Goal: Task Accomplishment & Management: Manage account settings

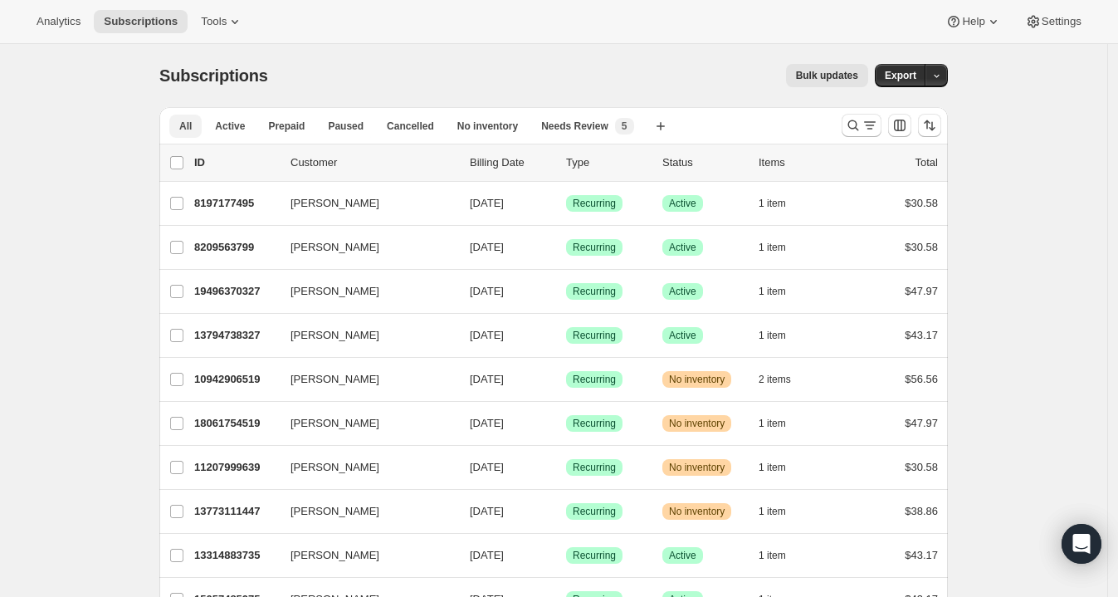
click at [556, 120] on span "Needs Review" at bounding box center [574, 126] width 67 height 13
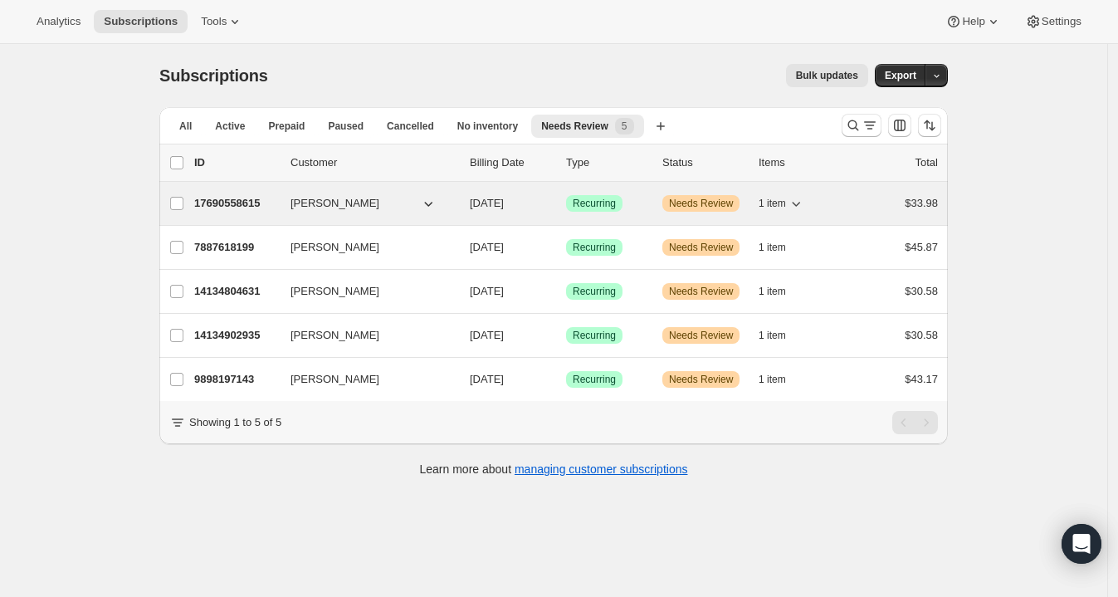
click at [240, 199] on p "17690558615" at bounding box center [235, 203] width 83 height 17
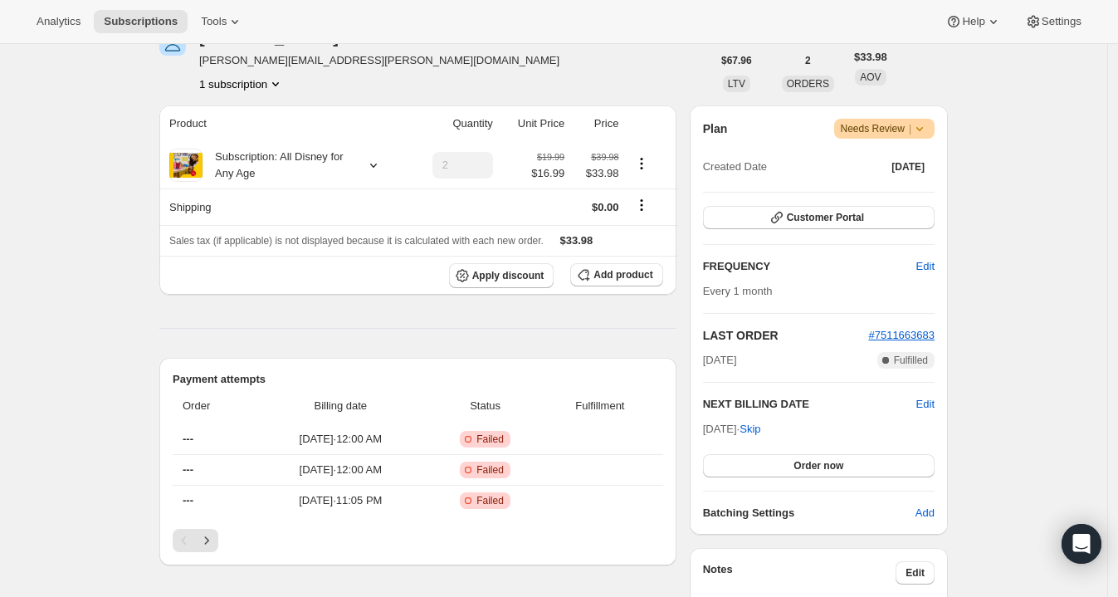
scroll to position [232, 0]
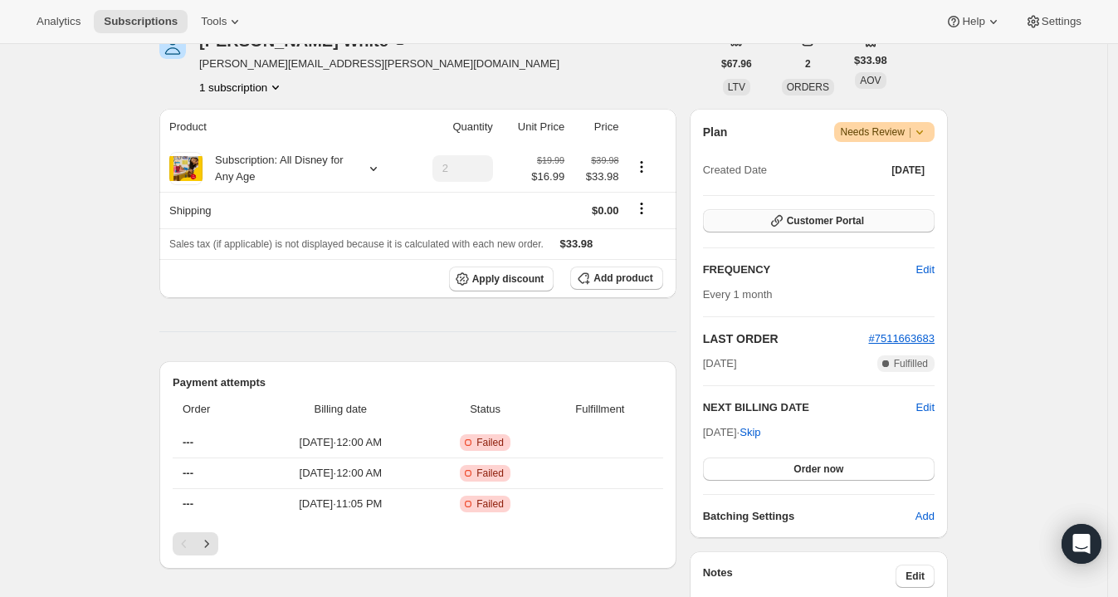
click at [834, 217] on span "Customer Portal" at bounding box center [825, 220] width 77 height 13
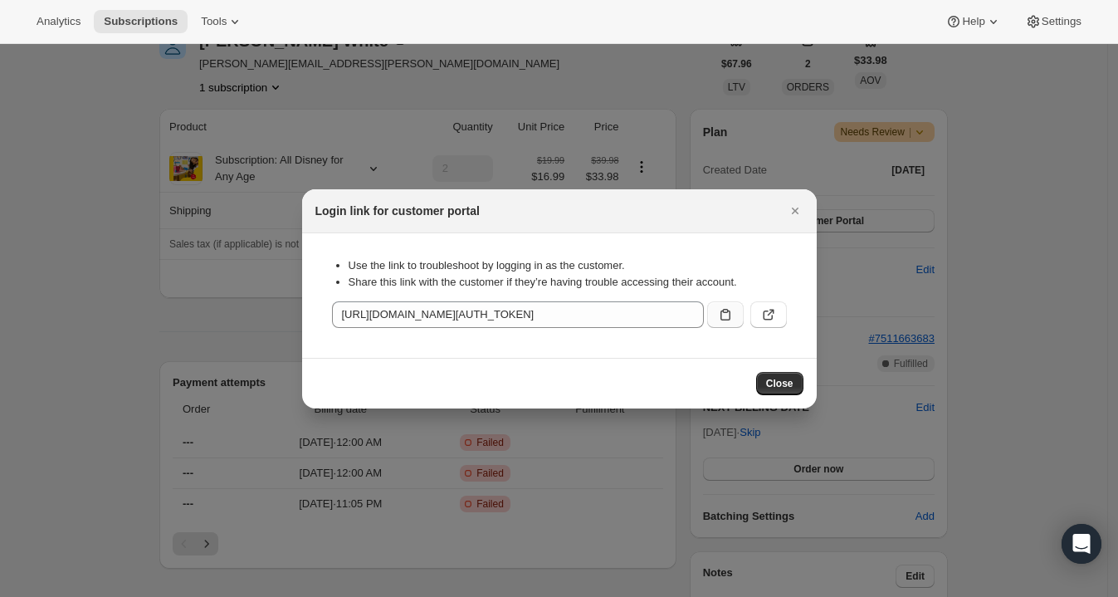
click at [717, 323] on button ":rc2:" at bounding box center [725, 314] width 37 height 27
click at [775, 324] on button ":rc2:" at bounding box center [769, 314] width 37 height 27
click at [797, 199] on button "Close" at bounding box center [795, 210] width 23 height 23
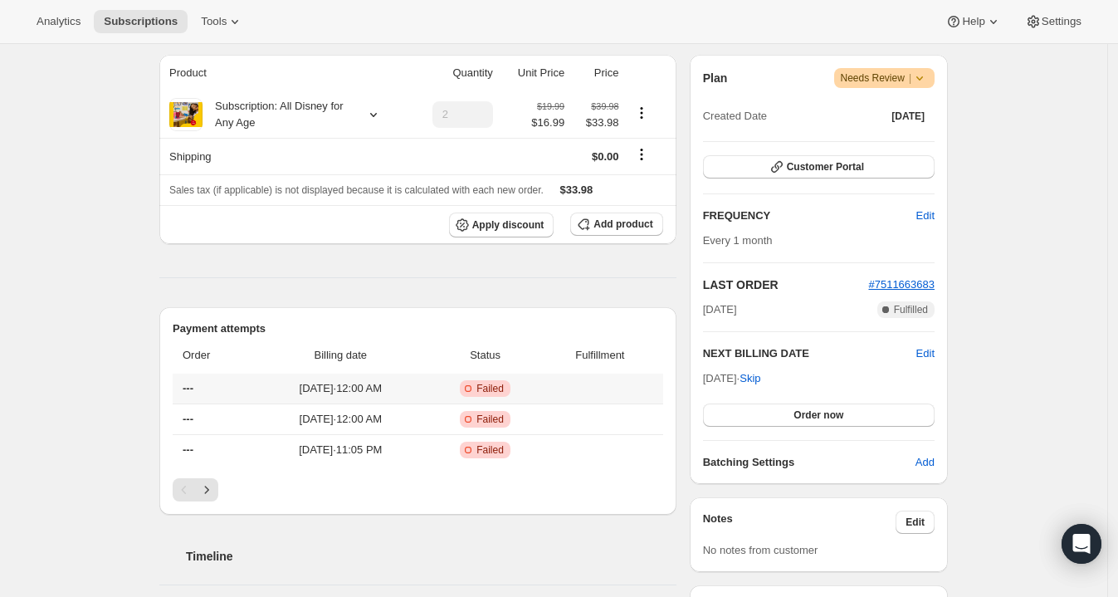
scroll to position [287, 0]
click at [206, 481] on icon "Next" at bounding box center [206, 489] width 17 height 17
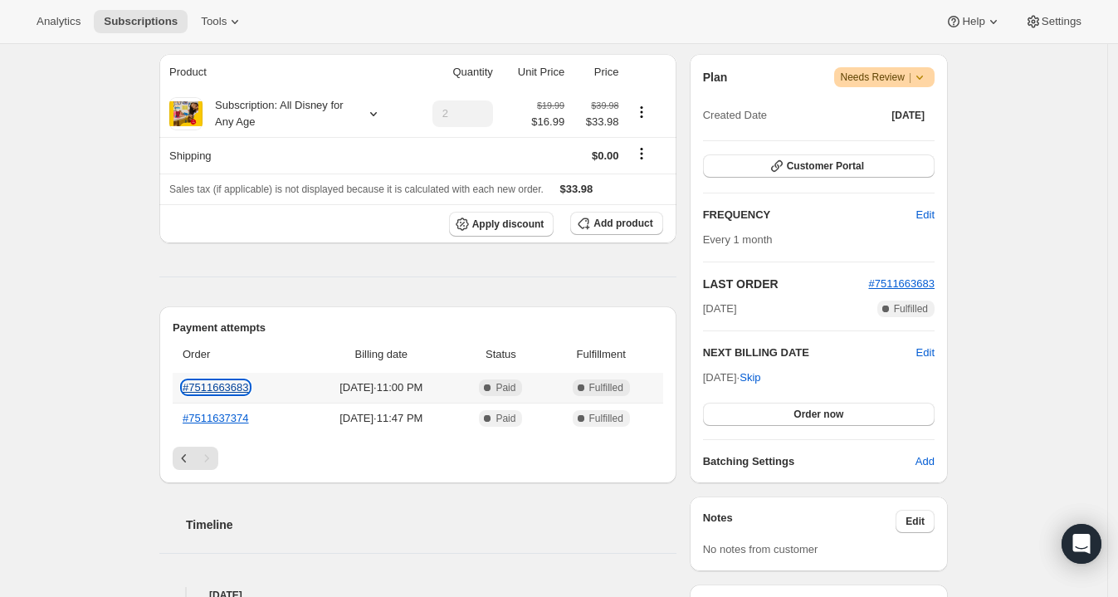
click at [232, 390] on link "#7511663683" at bounding box center [216, 387] width 66 height 12
click at [888, 169] on button "Customer Portal" at bounding box center [819, 165] width 232 height 23
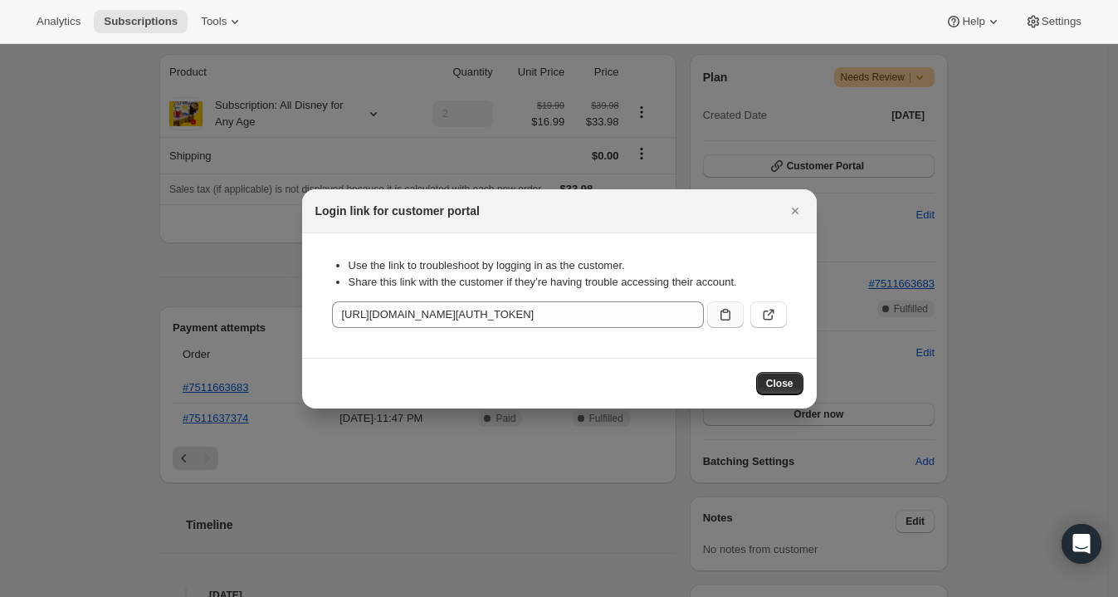
click at [726, 311] on icon ":rc2:" at bounding box center [725, 314] width 17 height 17
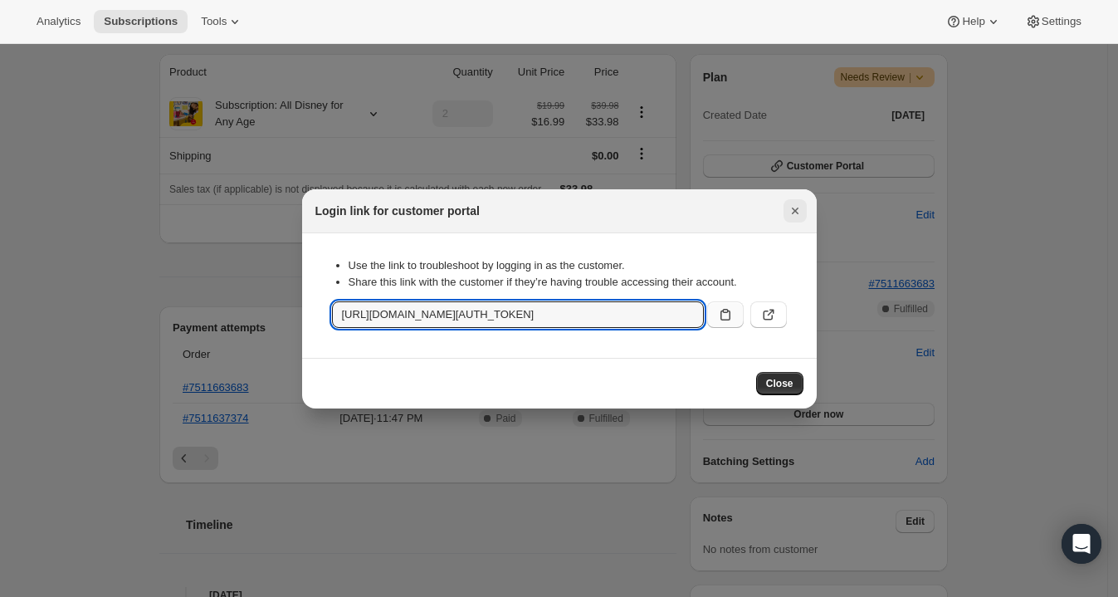
click at [791, 209] on icon "Close" at bounding box center [795, 211] width 17 height 17
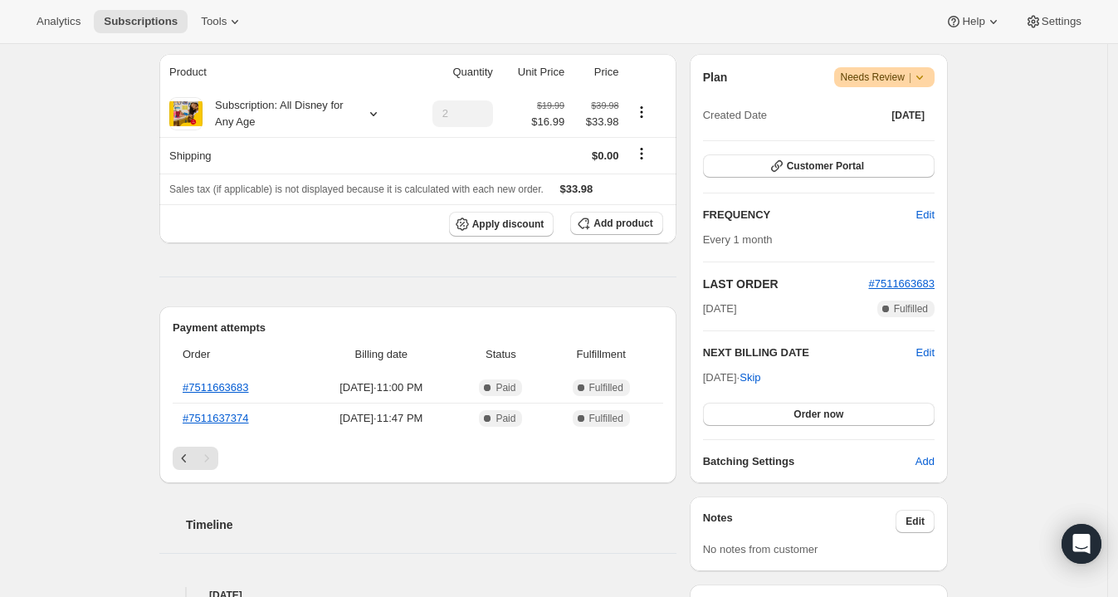
scroll to position [0, 0]
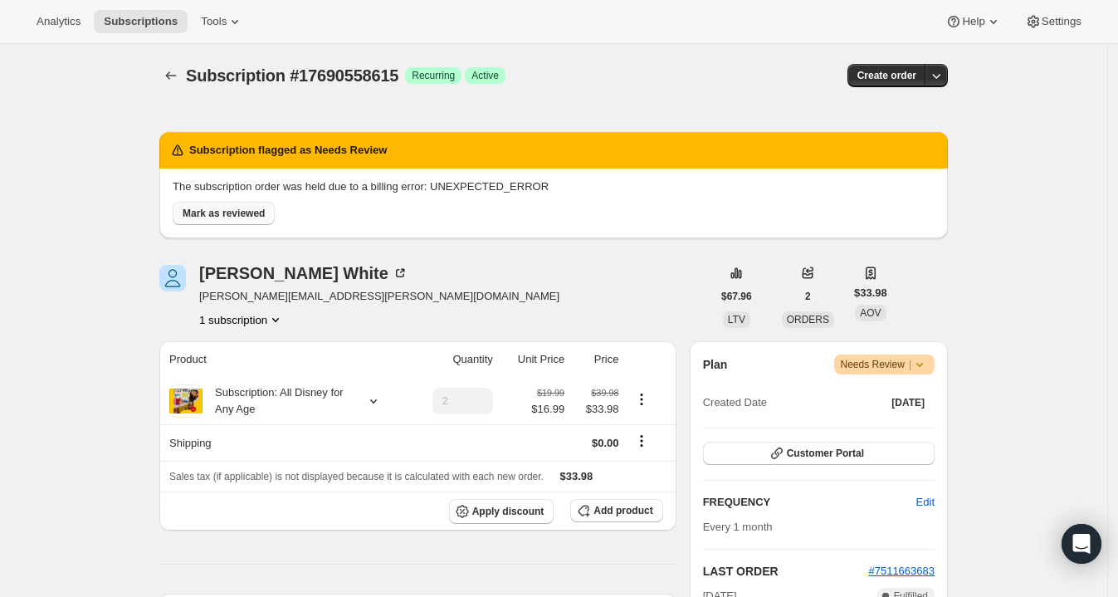
click at [258, 216] on span "Mark as reviewed" at bounding box center [224, 213] width 82 height 13
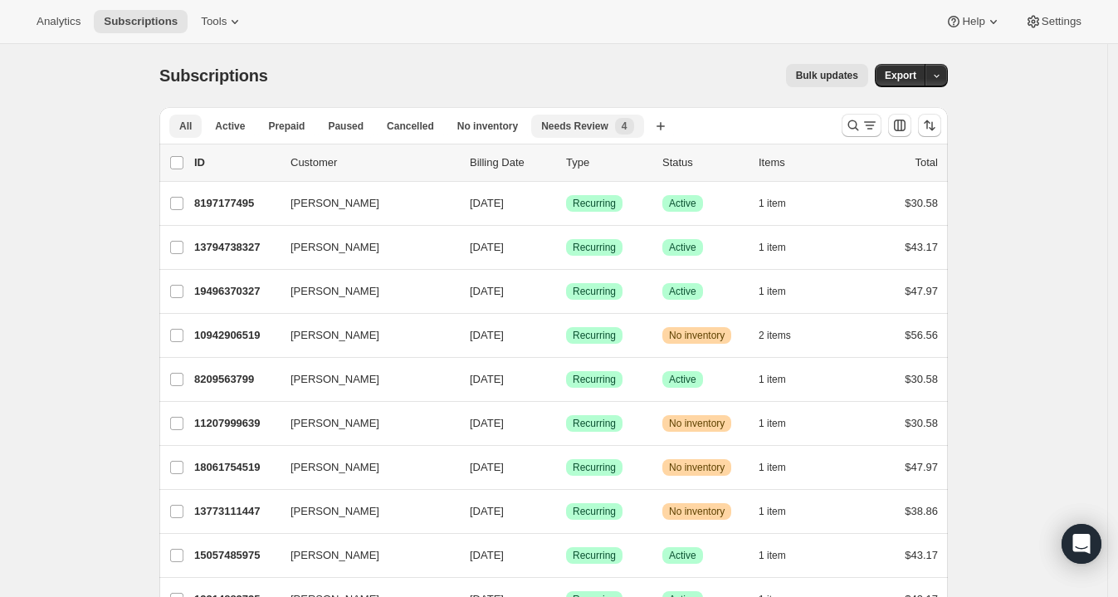
click at [594, 129] on span "Needs Review" at bounding box center [574, 126] width 67 height 13
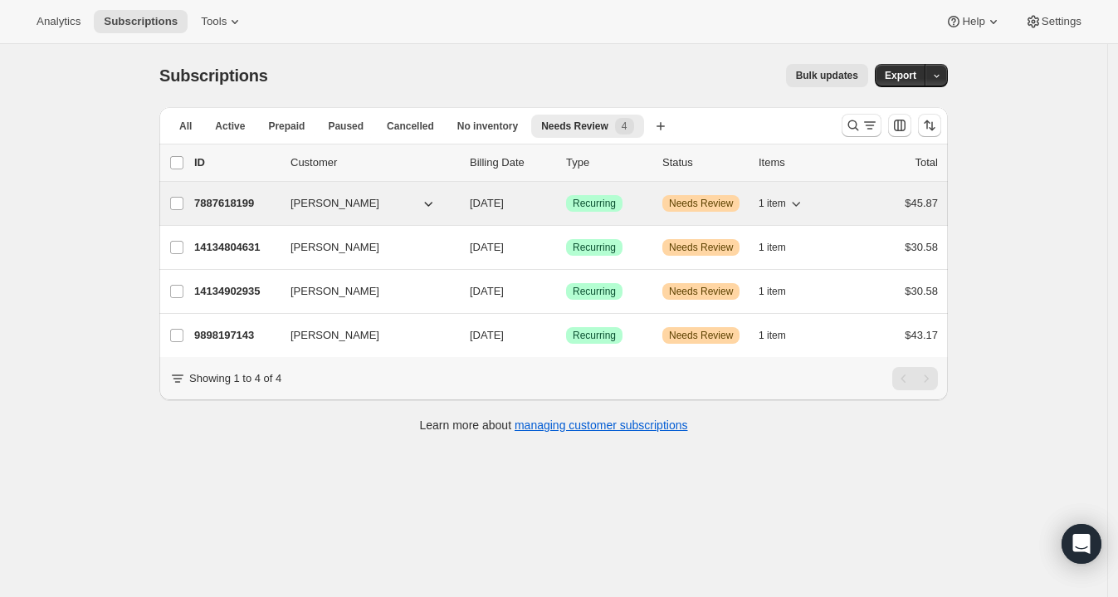
click at [247, 199] on p "7887618199" at bounding box center [235, 203] width 83 height 17
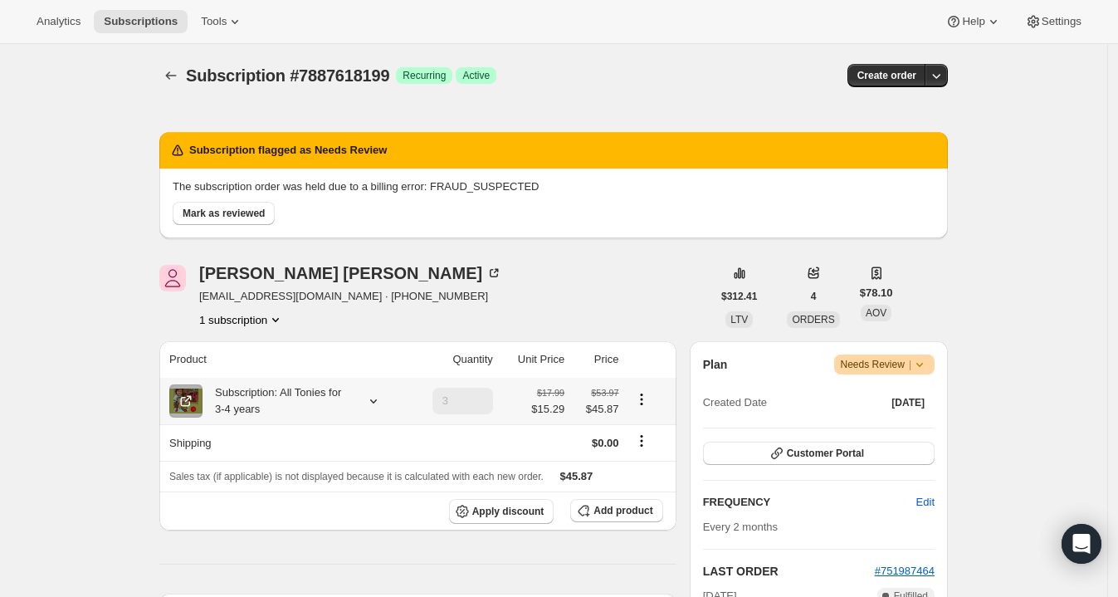
scroll to position [20, 0]
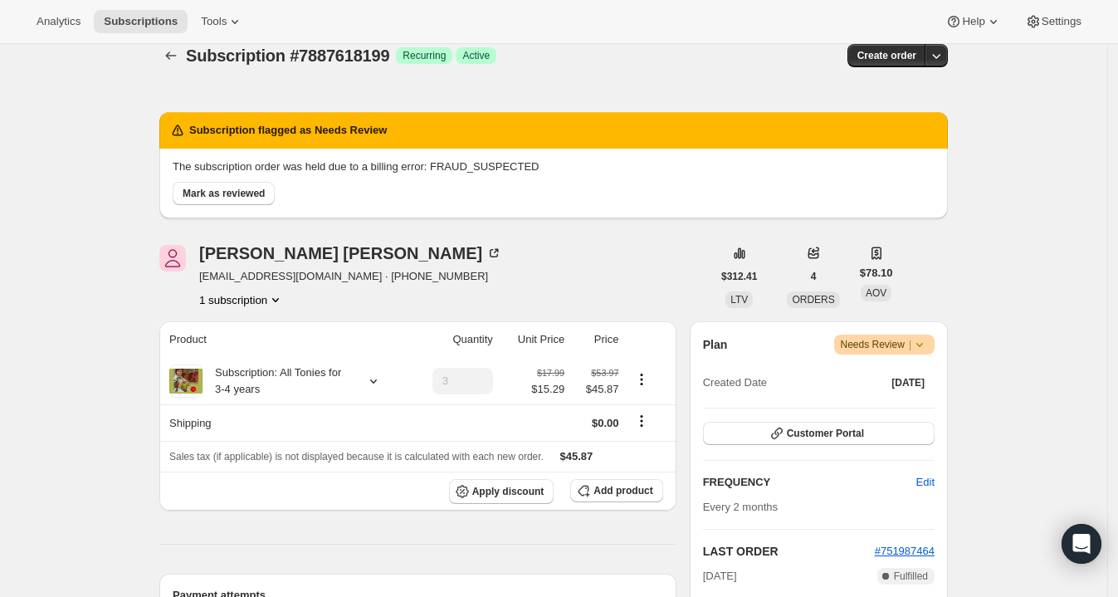
click at [314, 274] on span "tammiejones50@yahoo.com · +19188221892" at bounding box center [350, 276] width 303 height 17
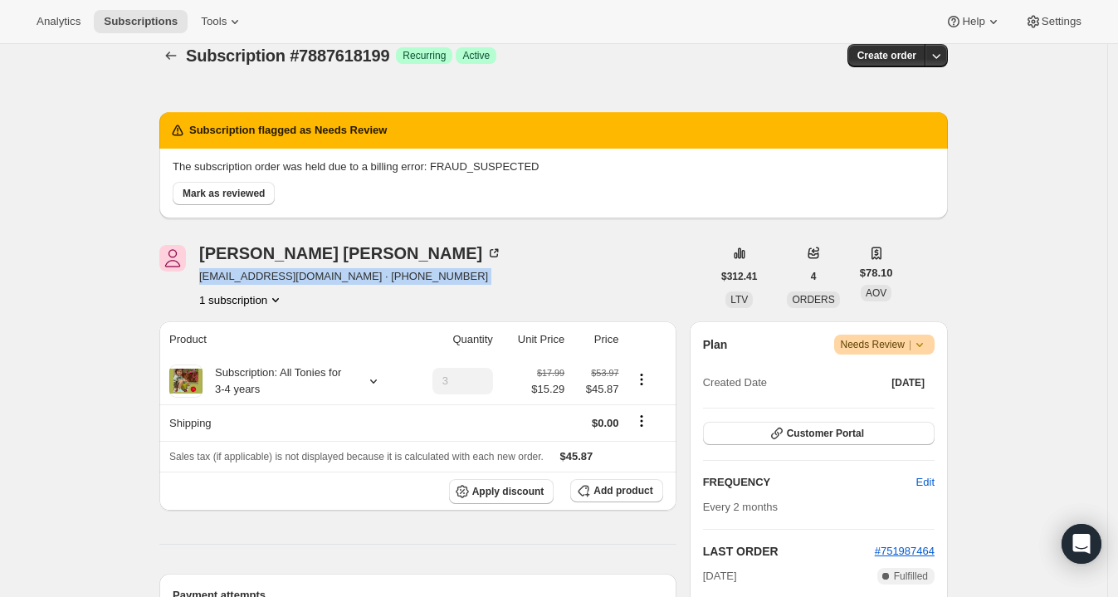
click at [314, 274] on span "tammiejones50@yahoo.com · +19188221892" at bounding box center [350, 276] width 303 height 17
drag, startPoint x: 342, startPoint y: 274, endPoint x: 199, endPoint y: 276, distance: 142.8
click at [199, 276] on div "Tammie Holmes tammiejones50@yahoo.com · +19188221892 1 subscription" at bounding box center [435, 276] width 552 height 63
copy span "tammiejones50@yahoo.com"
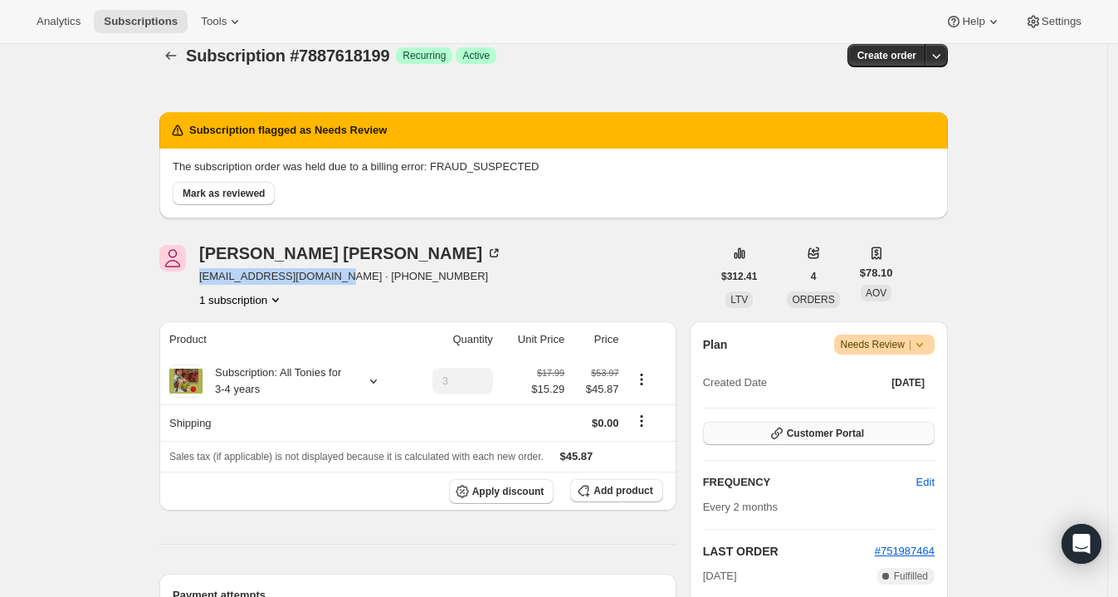
click at [847, 427] on span "Customer Portal" at bounding box center [825, 433] width 77 height 13
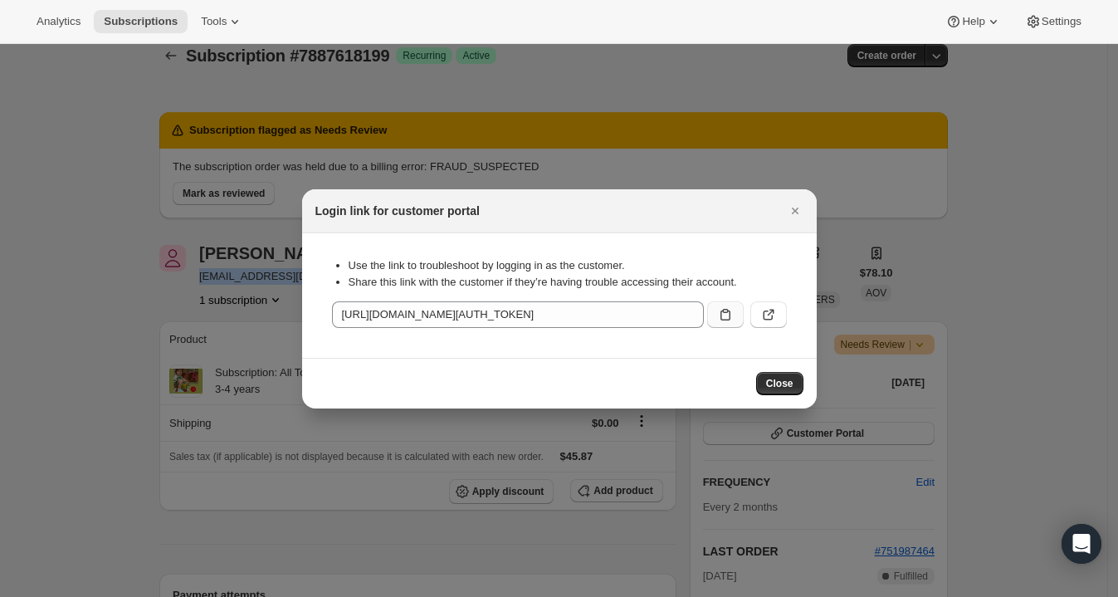
click at [730, 311] on icon ":rc1:" at bounding box center [726, 315] width 10 height 12
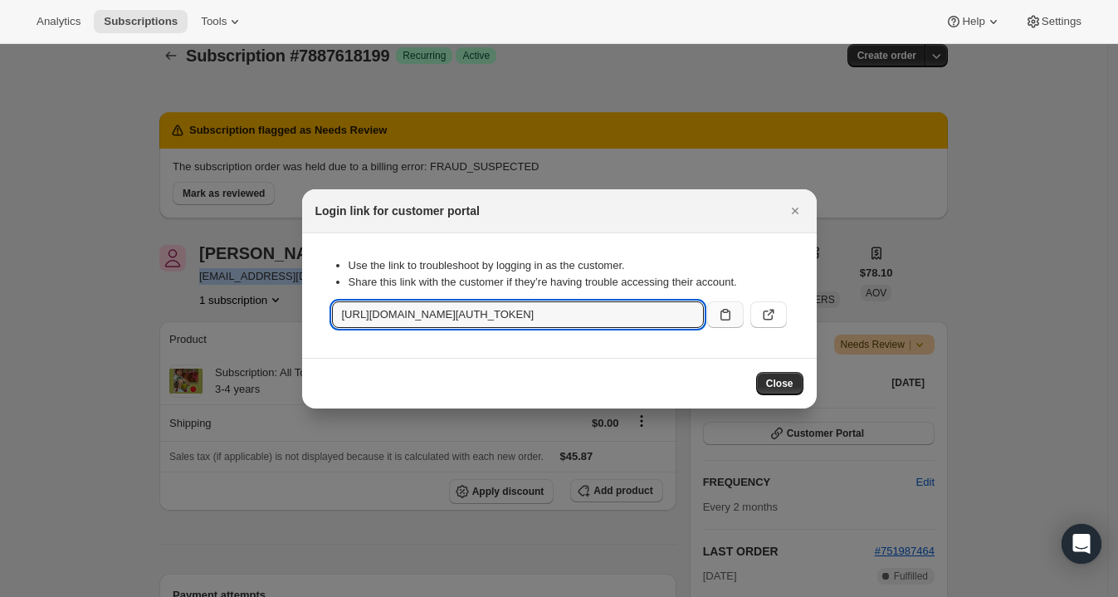
copy span "tammiejones50@yahoo.com"
click at [365, 560] on div at bounding box center [559, 298] width 1118 height 597
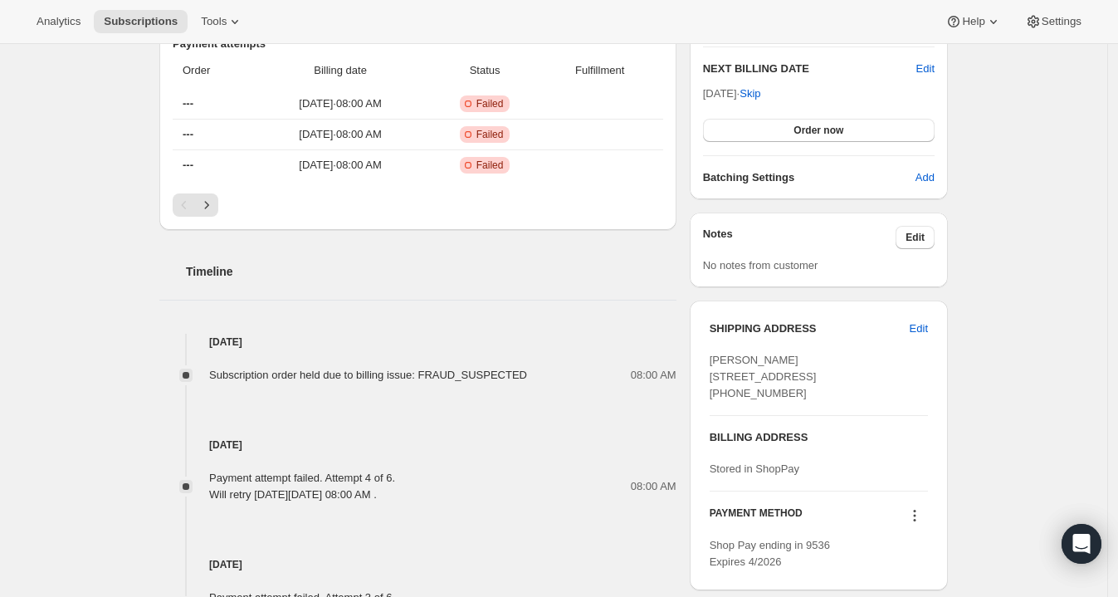
scroll to position [570, 0]
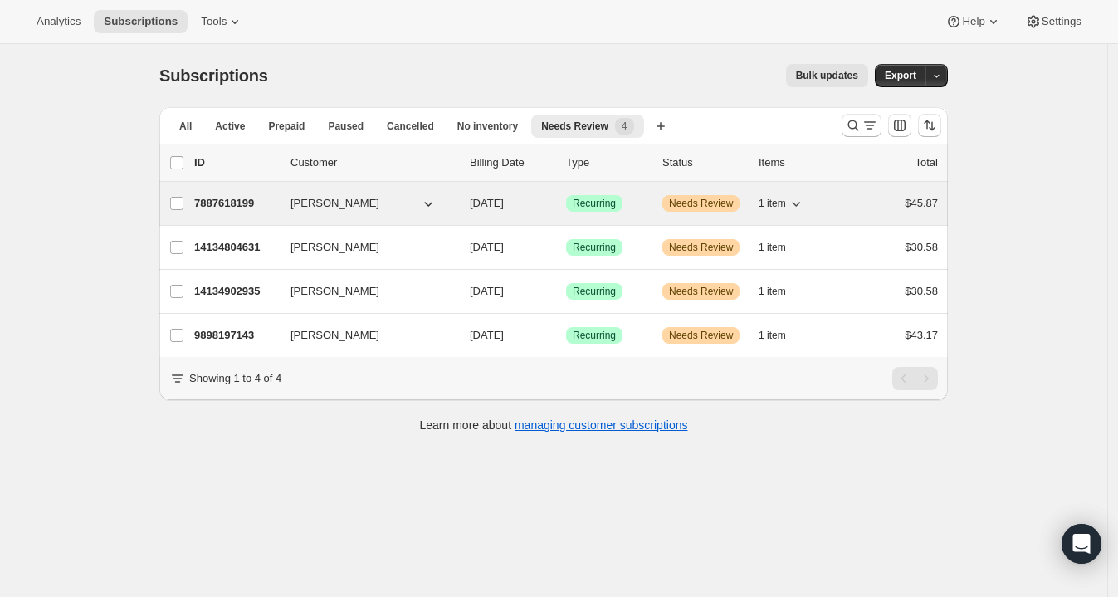
click at [740, 201] on span "Warning Needs Review" at bounding box center [701, 203] width 77 height 17
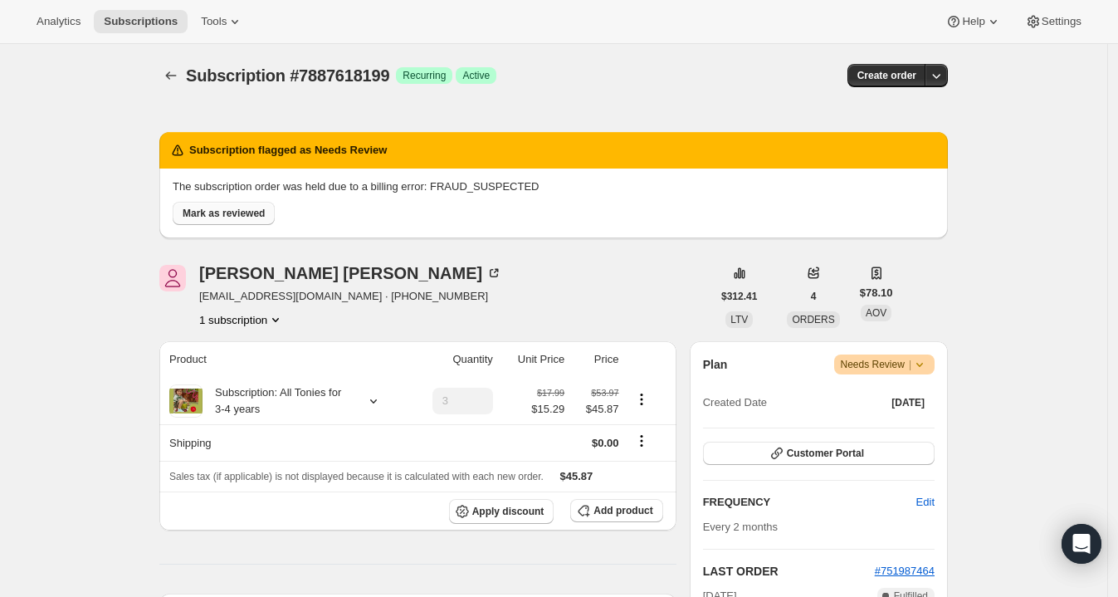
click at [233, 218] on span "Mark as reviewed" at bounding box center [224, 213] width 82 height 13
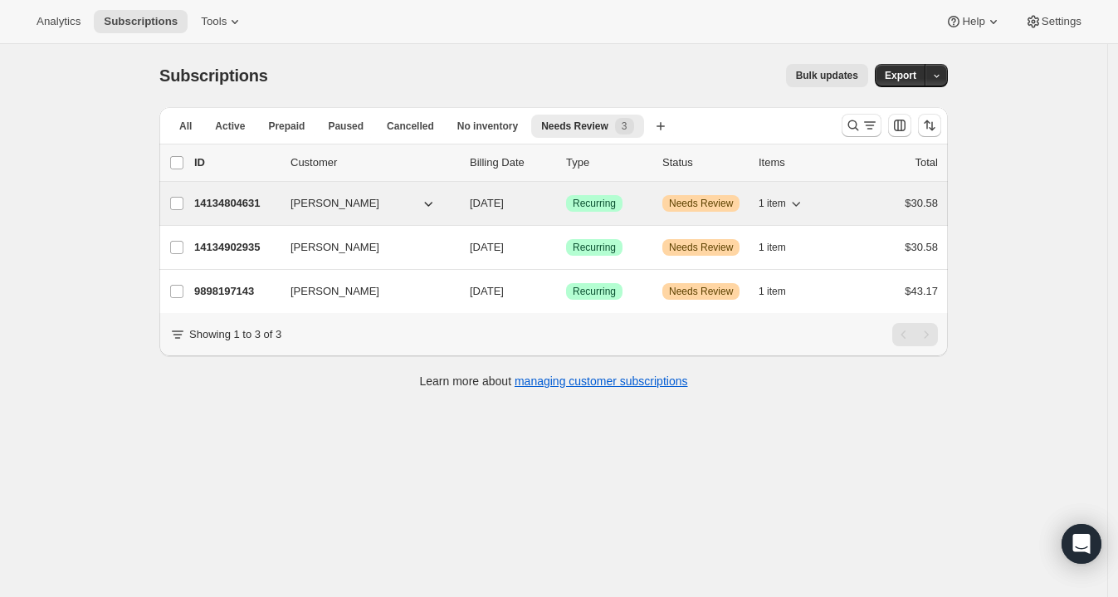
click at [254, 211] on div "14134804631 [PERSON_NAME] [DATE] Success Recurring Warning Needs Review 1 item …" at bounding box center [566, 203] width 744 height 23
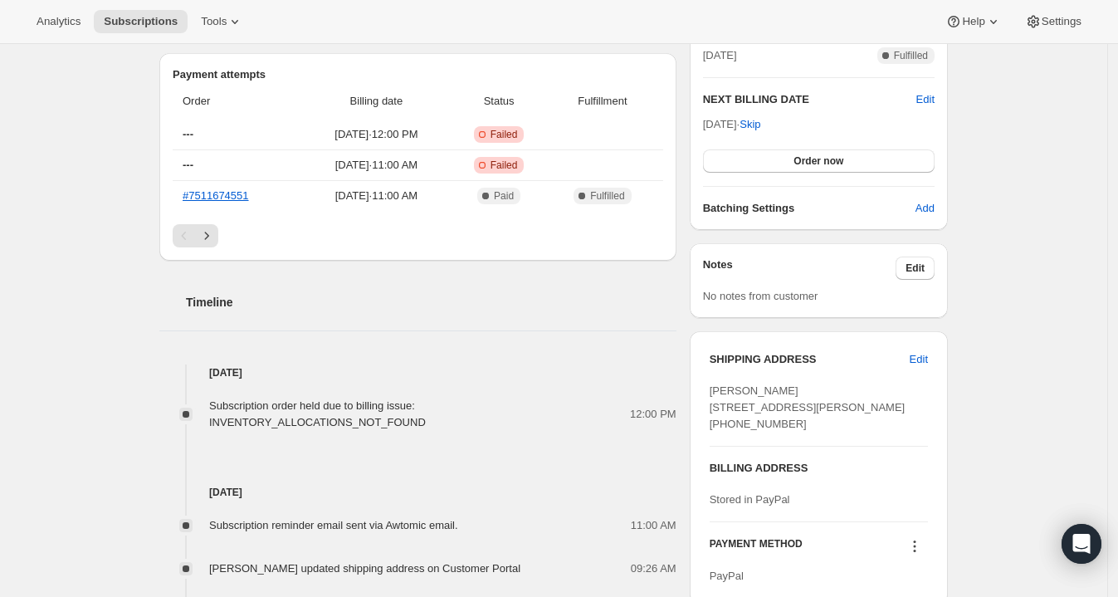
scroll to position [391, 0]
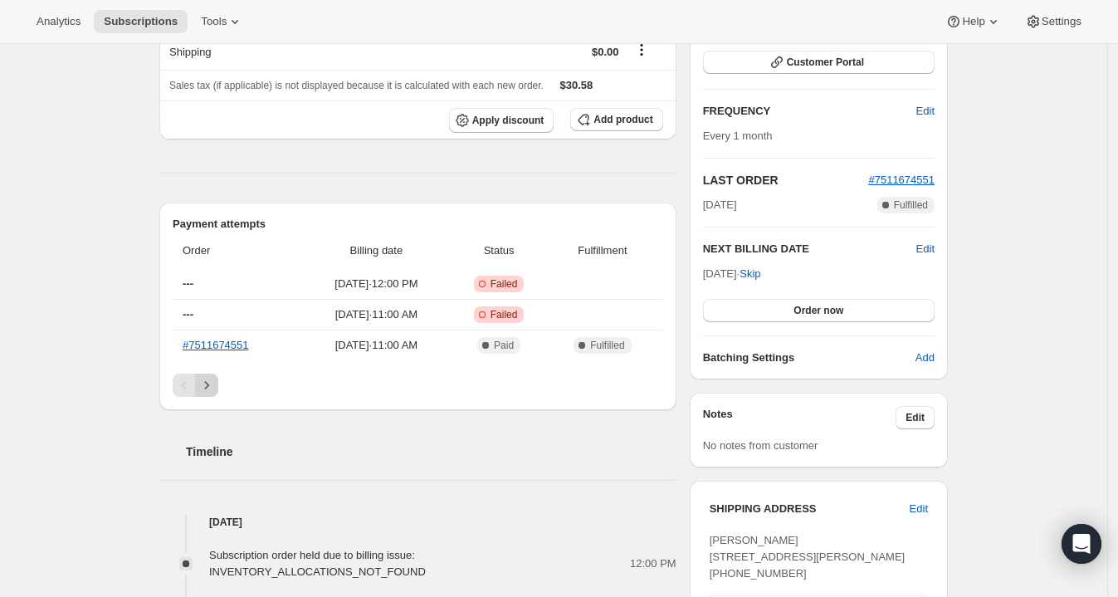
click at [213, 385] on icon "Next" at bounding box center [206, 385] width 17 height 17
click at [184, 381] on icon "Previous" at bounding box center [184, 385] width 17 height 17
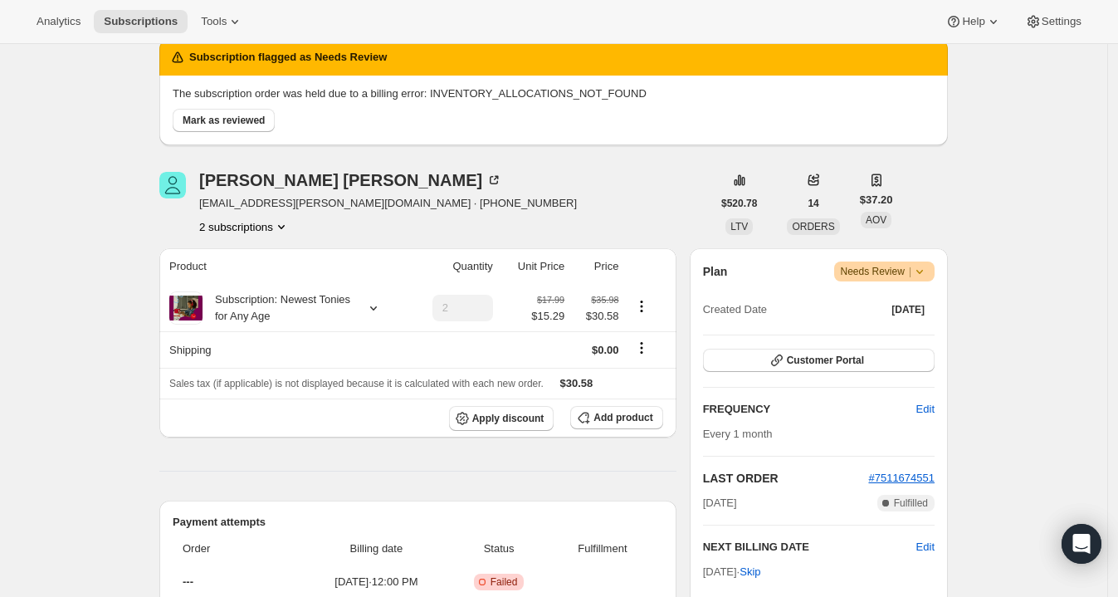
scroll to position [86, 0]
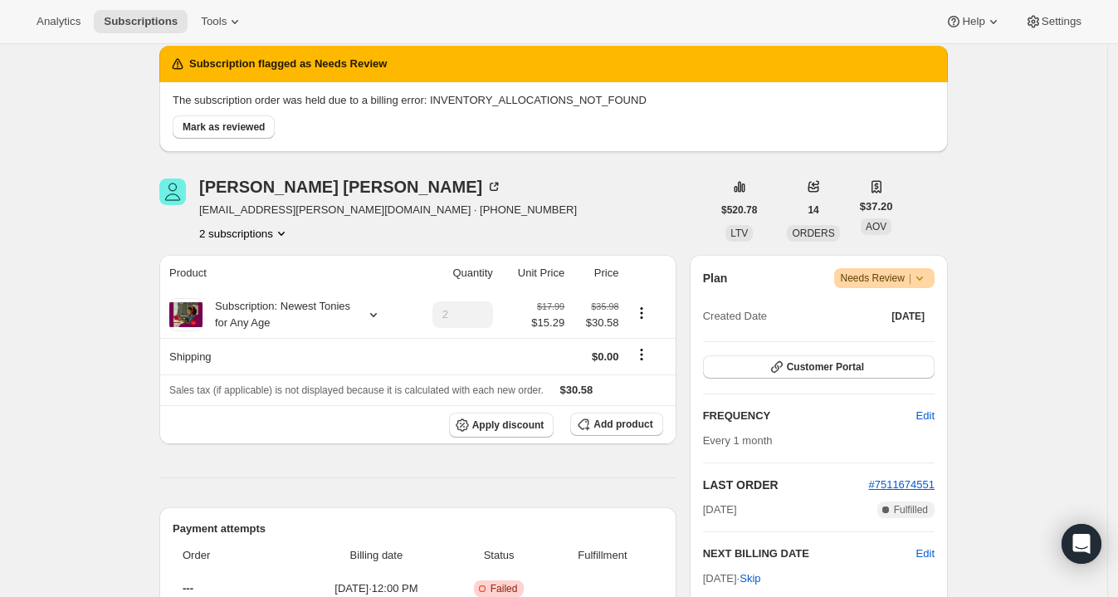
click at [306, 199] on div "[PERSON_NAME] [EMAIL_ADDRESS][PERSON_NAME][DOMAIN_NAME] · [PHONE_NUMBER] 2 subs…" at bounding box center [388, 210] width 378 height 63
click at [306, 206] on span "[EMAIL_ADDRESS][PERSON_NAME][DOMAIN_NAME] · [PHONE_NUMBER]" at bounding box center [388, 210] width 378 height 17
click at [327, 206] on span "[EMAIL_ADDRESS][PERSON_NAME][DOMAIN_NAME] · [PHONE_NUMBER]" at bounding box center [388, 210] width 378 height 17
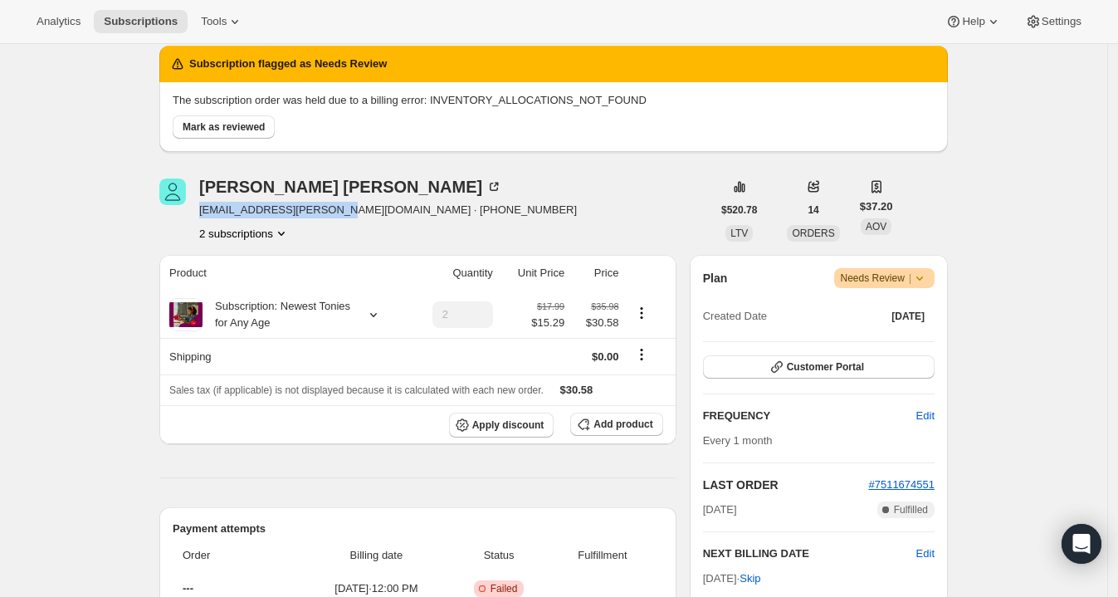
drag, startPoint x: 332, startPoint y: 207, endPoint x: 196, endPoint y: 208, distance: 136.2
click at [196, 208] on div "[PERSON_NAME] [EMAIL_ADDRESS][PERSON_NAME][DOMAIN_NAME] · [PHONE_NUMBER] 2 subs…" at bounding box center [435, 210] width 552 height 63
copy div "[PERSON_NAME] [EMAIL_ADDRESS][PERSON_NAME][DOMAIN_NAME]"
click at [806, 365] on span "Customer Portal" at bounding box center [825, 366] width 77 height 13
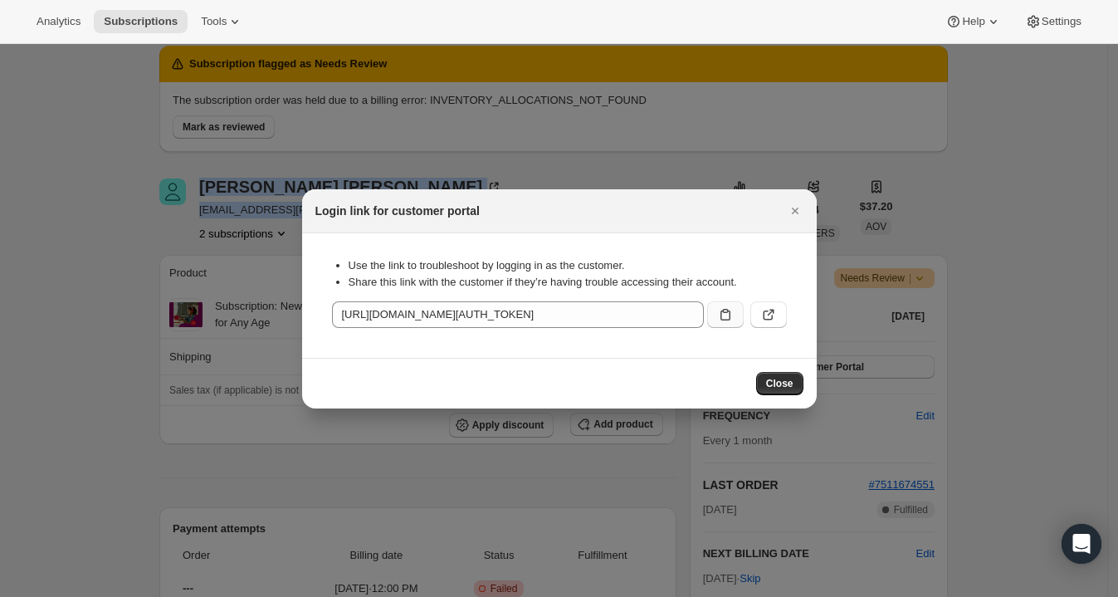
click at [733, 314] on icon ":r37:" at bounding box center [725, 314] width 17 height 17
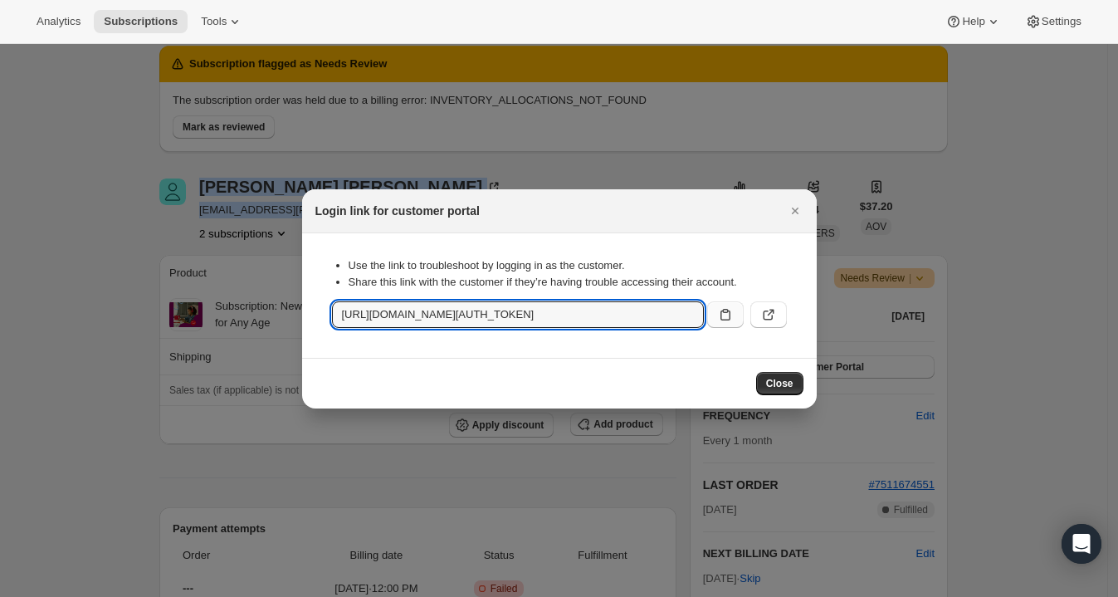
copy div "[PERSON_NAME] [EMAIL_ADDRESS][PERSON_NAME][DOMAIN_NAME]"
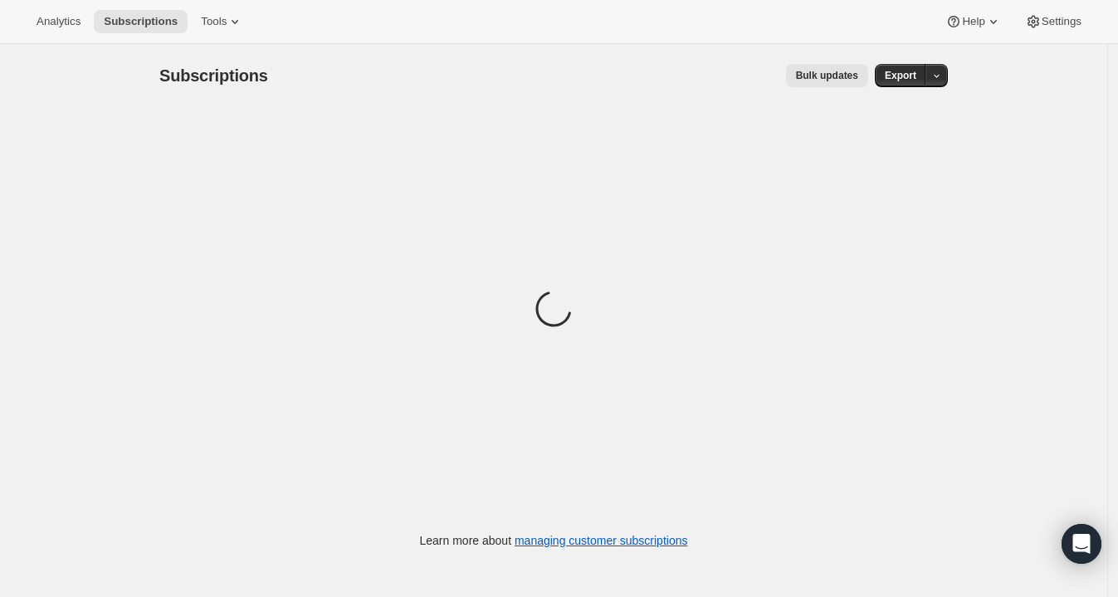
scroll to position [43, 0]
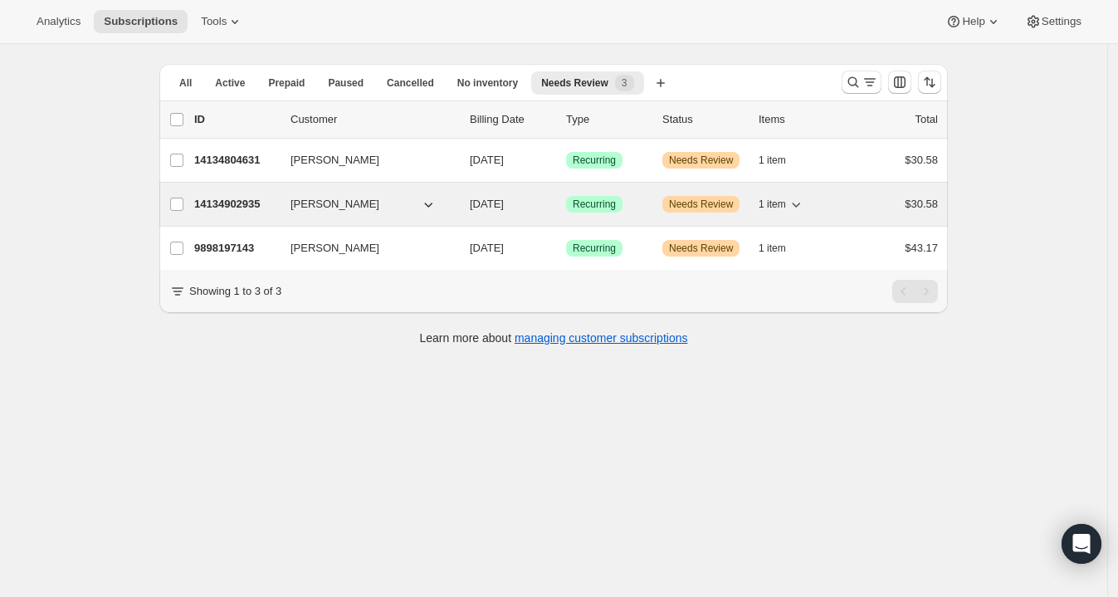
click at [258, 199] on p "14134902935" at bounding box center [235, 204] width 83 height 17
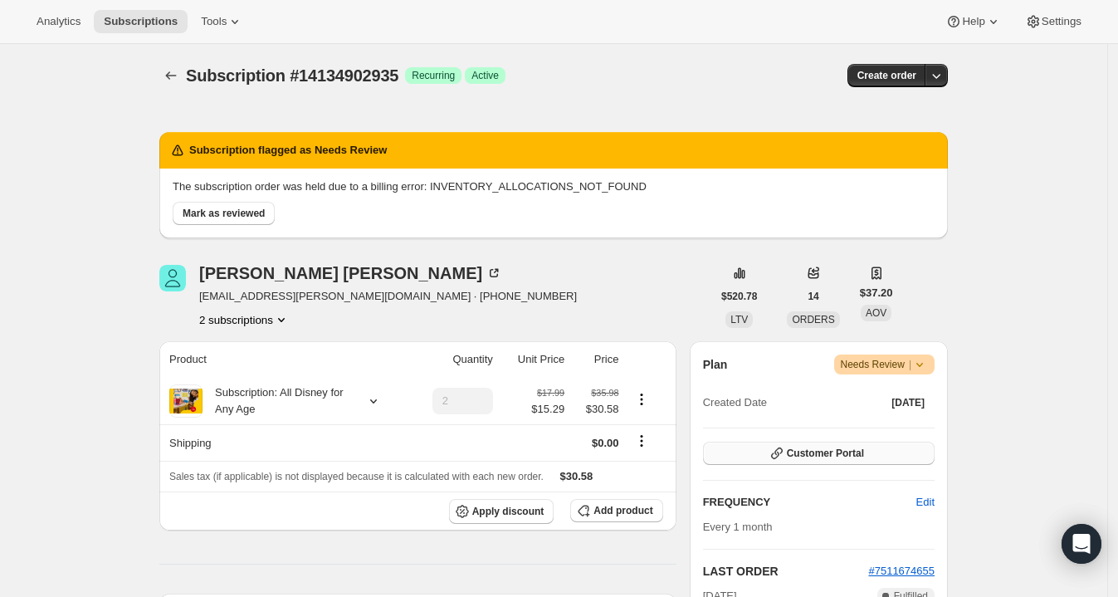
click at [800, 448] on span "Customer Portal" at bounding box center [825, 453] width 77 height 13
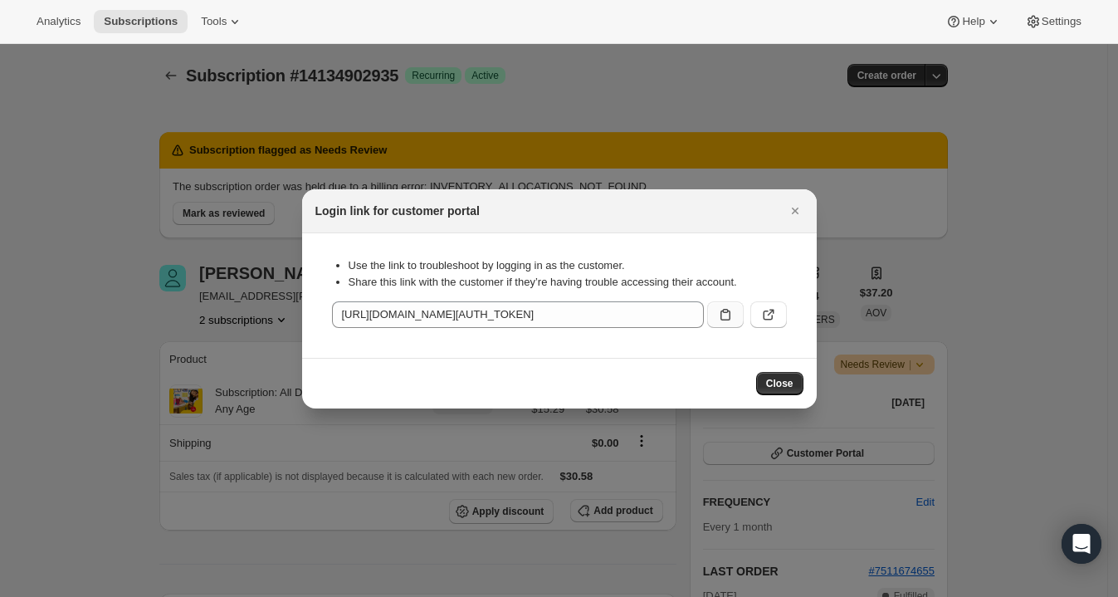
click at [718, 310] on icon ":r7k:" at bounding box center [725, 314] width 17 height 17
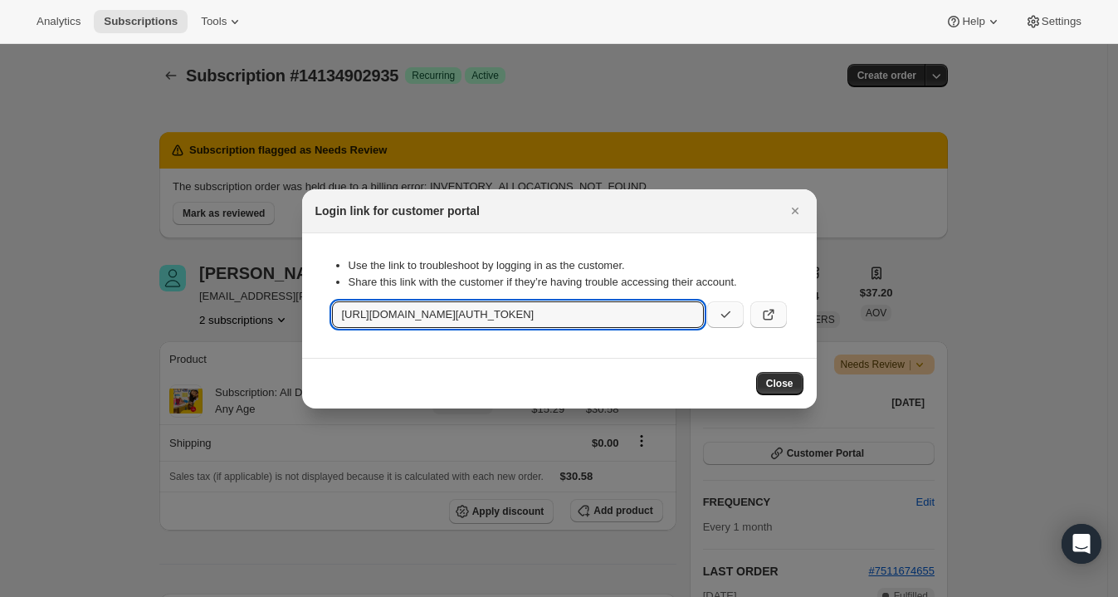
click at [771, 316] on icon ":r7k:" at bounding box center [769, 314] width 17 height 17
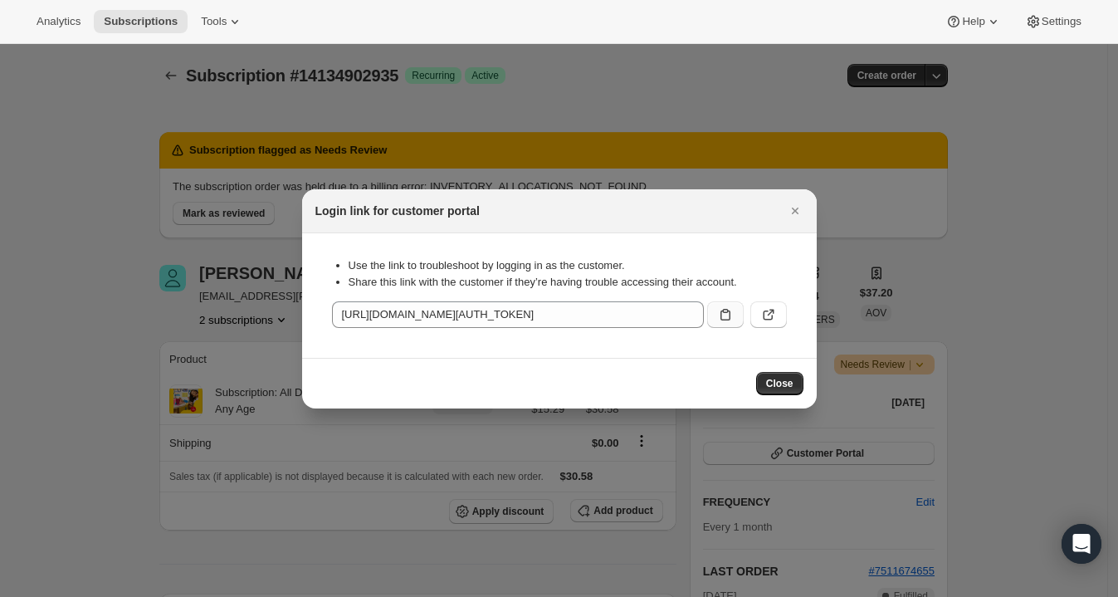
click at [795, 196] on div "Login link for customer portal" at bounding box center [559, 211] width 515 height 44
click at [790, 209] on icon "Close" at bounding box center [795, 211] width 17 height 17
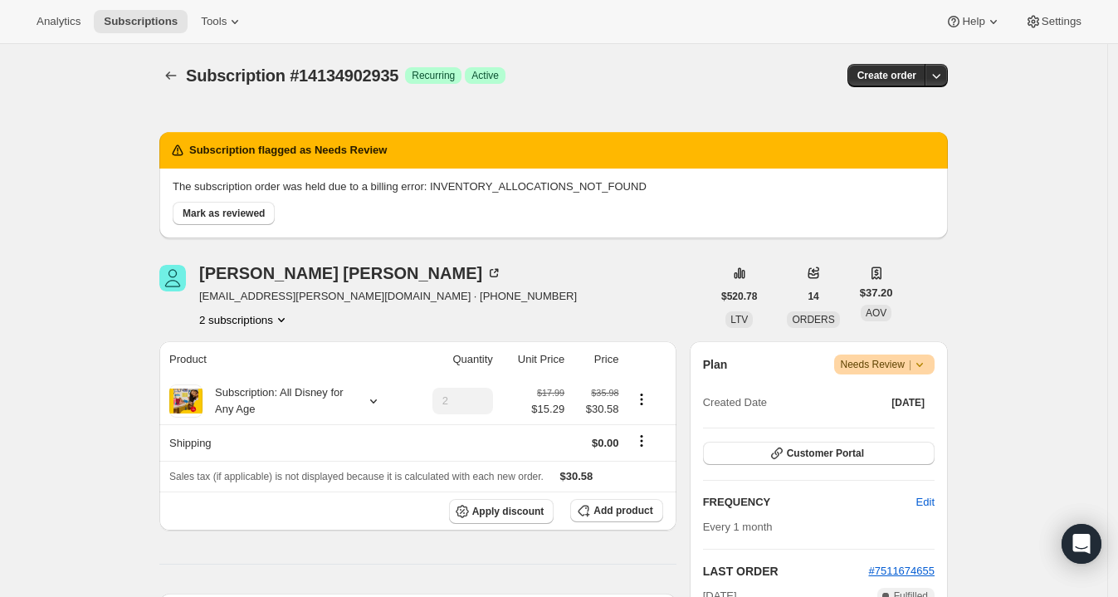
click at [384, 77] on span "Subscription #14134902935" at bounding box center [292, 75] width 213 height 18
copy span "Subscription #14134902935"
click at [242, 215] on span "Mark as reviewed" at bounding box center [224, 213] width 82 height 13
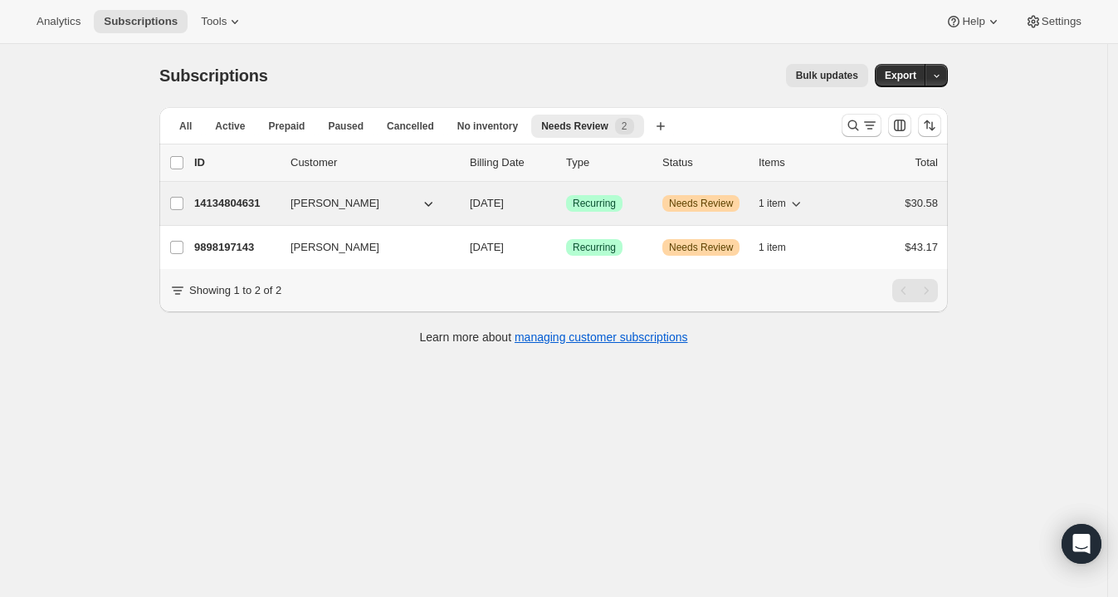
click at [222, 199] on p "14134804631" at bounding box center [235, 203] width 83 height 17
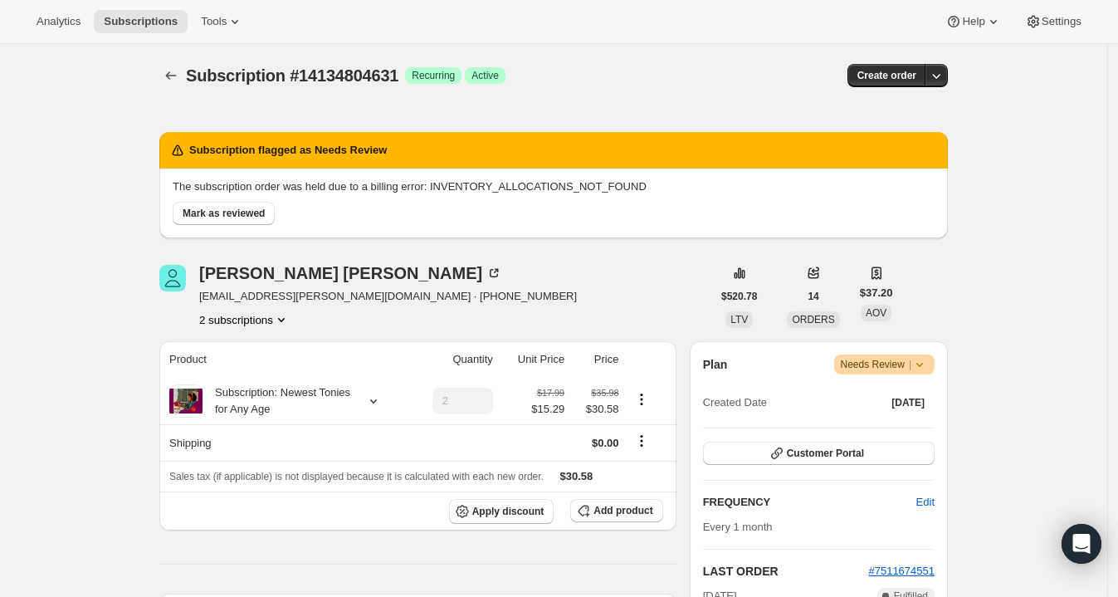
click at [343, 80] on span "Subscription #14134804631" at bounding box center [292, 75] width 213 height 18
copy span "Subscription #14134804631"
click at [261, 208] on span "Mark as reviewed" at bounding box center [224, 213] width 82 height 13
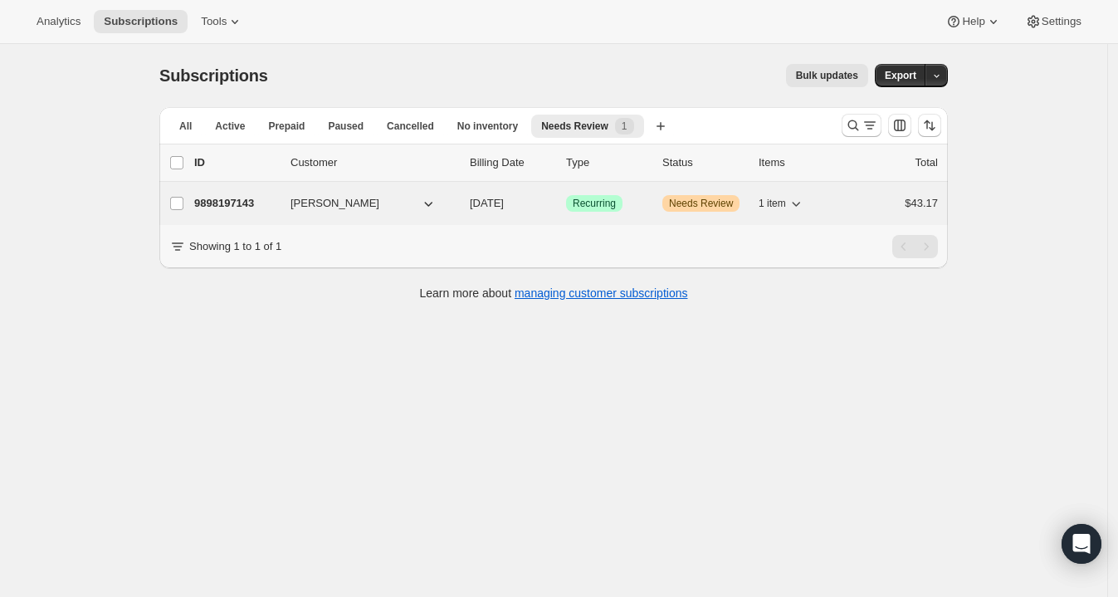
click at [253, 199] on p "9898197143" at bounding box center [235, 203] width 83 height 17
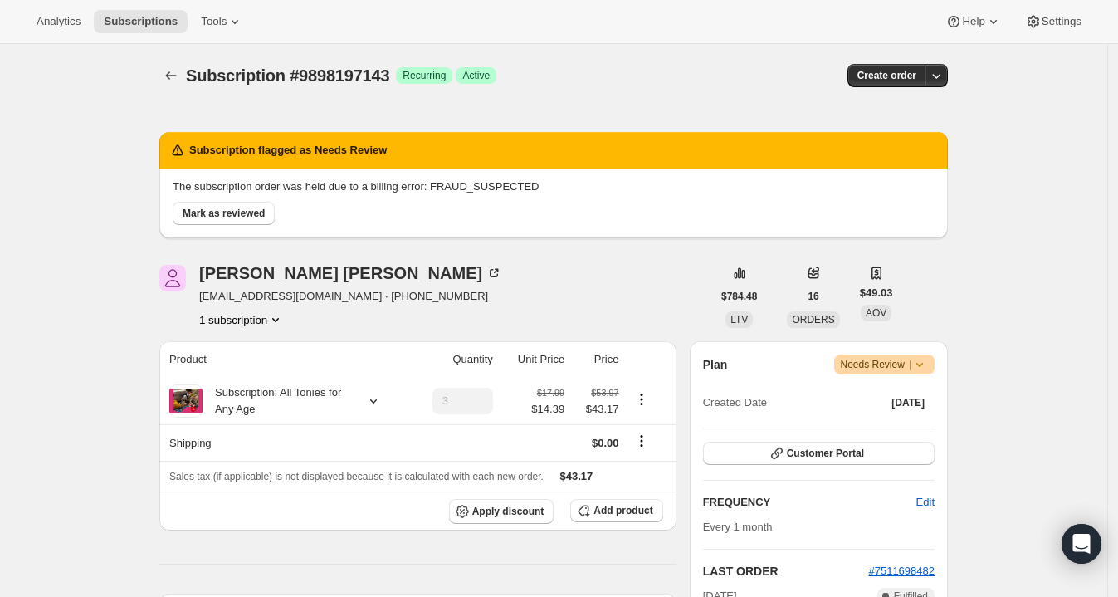
click at [292, 301] on span "[EMAIL_ADDRESS][DOMAIN_NAME] · [PHONE_NUMBER]" at bounding box center [350, 296] width 303 height 17
copy span "[EMAIL_ADDRESS][DOMAIN_NAME] · [PHONE_NUMBER]"
click at [451, 296] on div "[PERSON_NAME] [EMAIL_ADDRESS][DOMAIN_NAME] · [PHONE_NUMBER] 1 subscription" at bounding box center [435, 296] width 552 height 63
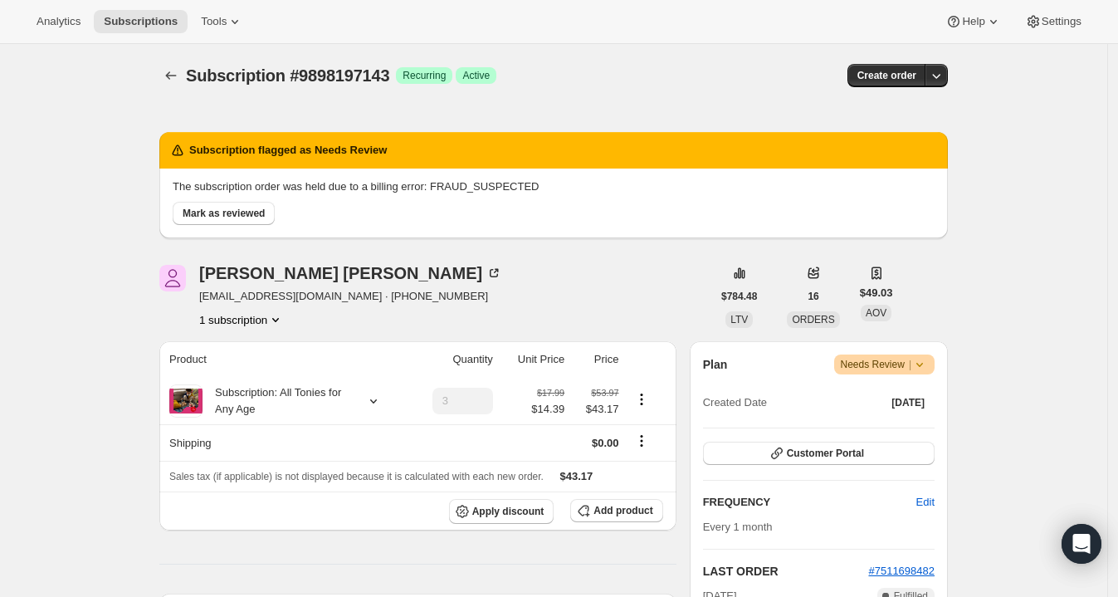
click at [336, 81] on span "Subscription #9898197143" at bounding box center [287, 75] width 203 height 18
copy span "Subscription #9898197143"
click at [806, 442] on button "Customer Portal" at bounding box center [819, 453] width 232 height 23
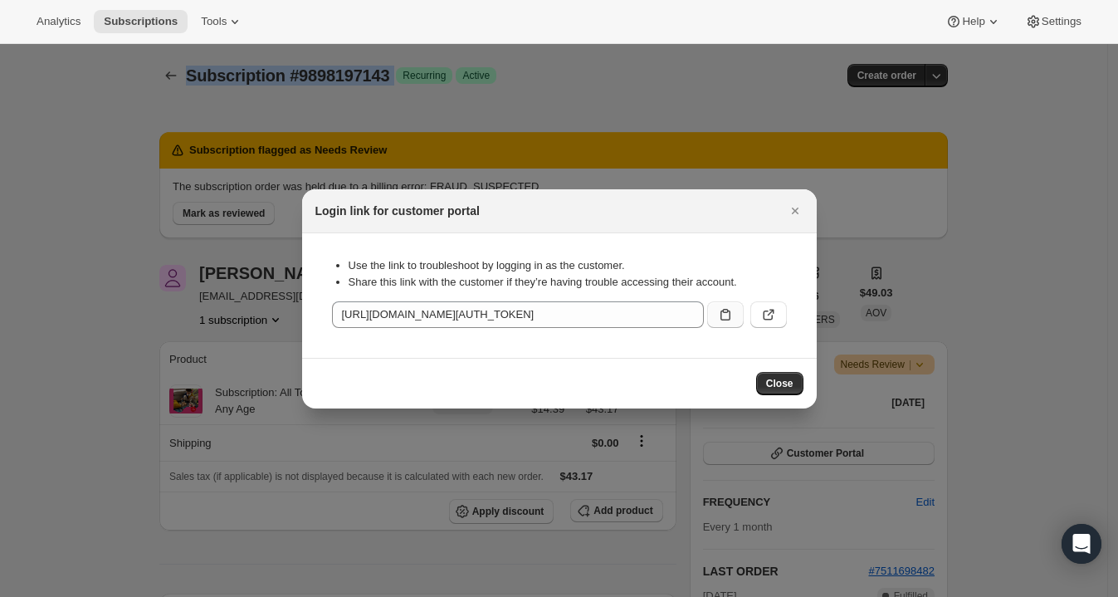
click at [736, 320] on button ":rl9:" at bounding box center [725, 314] width 37 height 27
click at [787, 214] on icon "Close" at bounding box center [795, 211] width 17 height 17
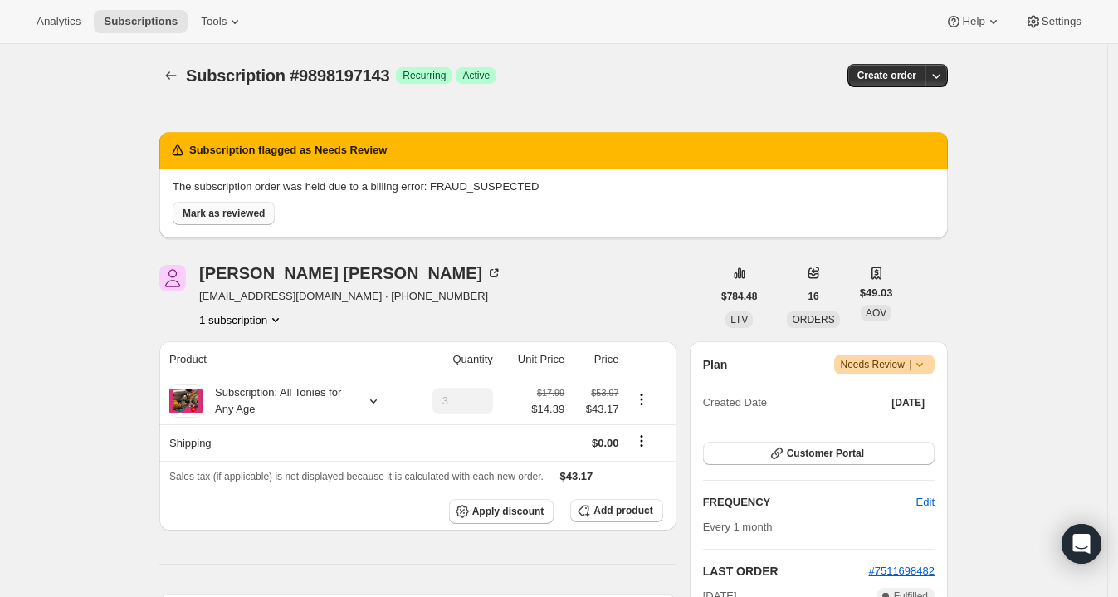
click at [223, 215] on span "Mark as reviewed" at bounding box center [224, 213] width 82 height 13
